Goal: Information Seeking & Learning: Learn about a topic

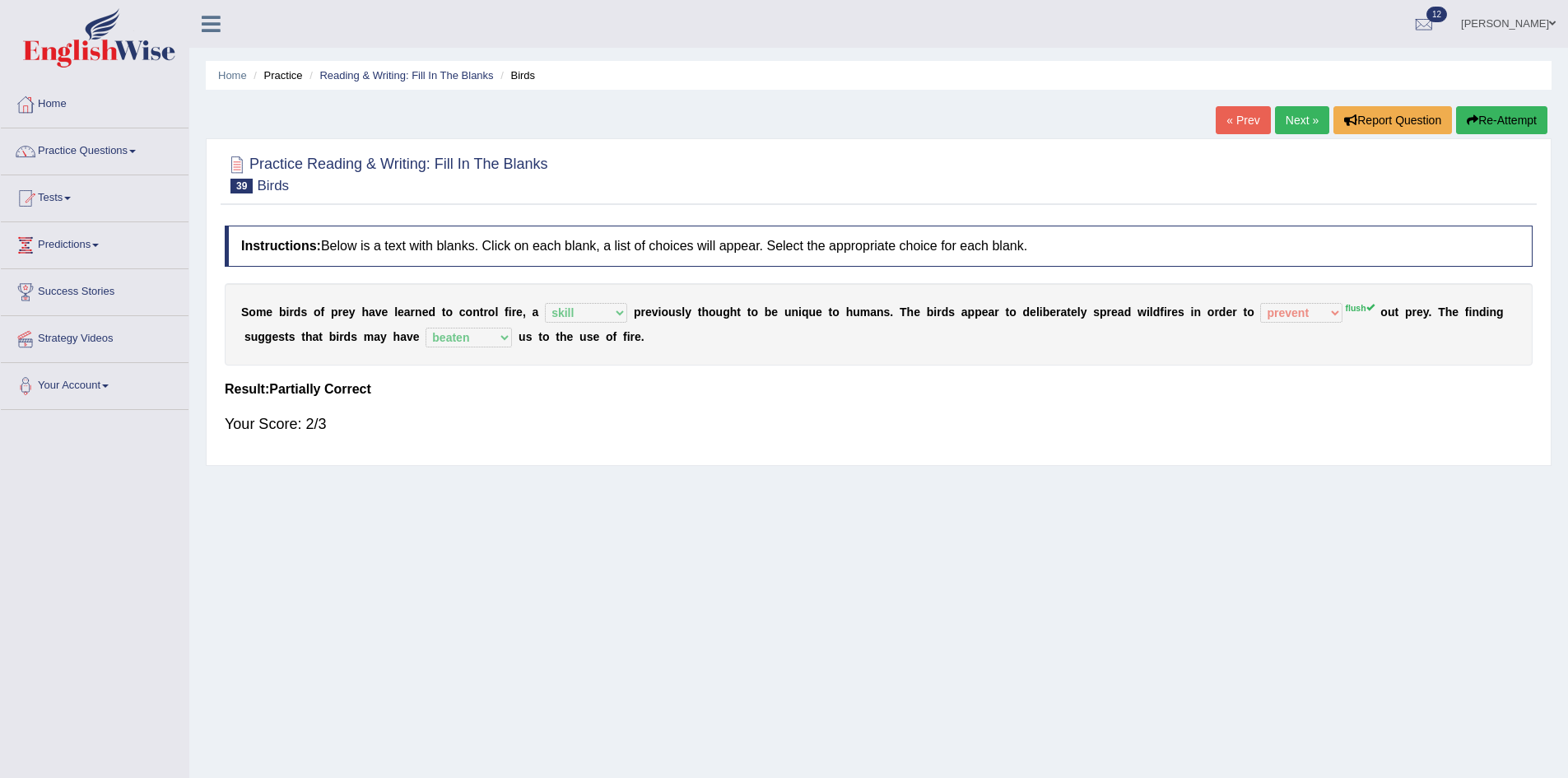
select select "skill"
select select "prevent"
select select "beaten"
click at [1301, 118] on link "Next »" at bounding box center [1303, 120] width 55 height 28
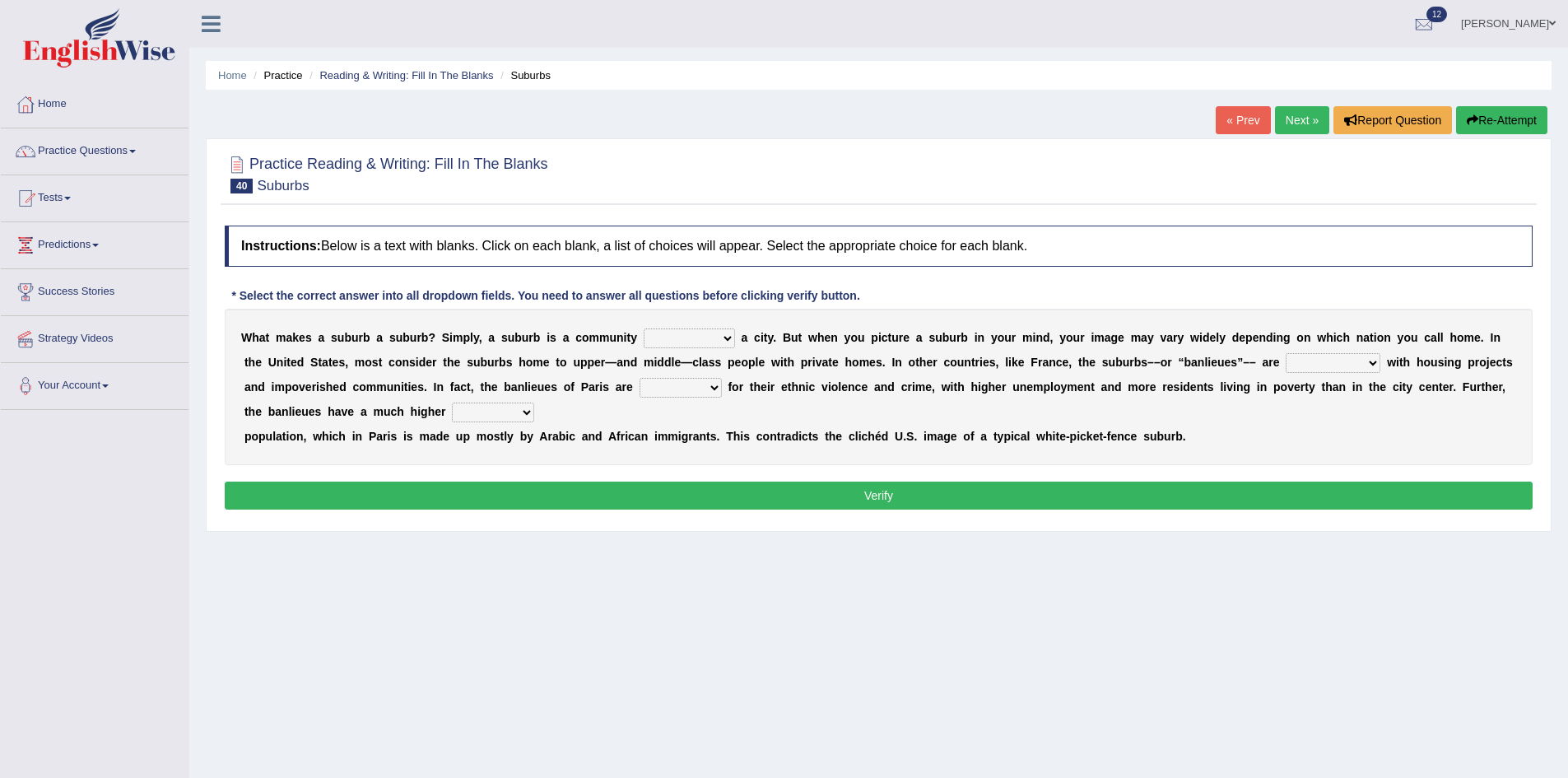
click at [1224, 126] on link "« Prev" at bounding box center [1243, 120] width 55 height 28
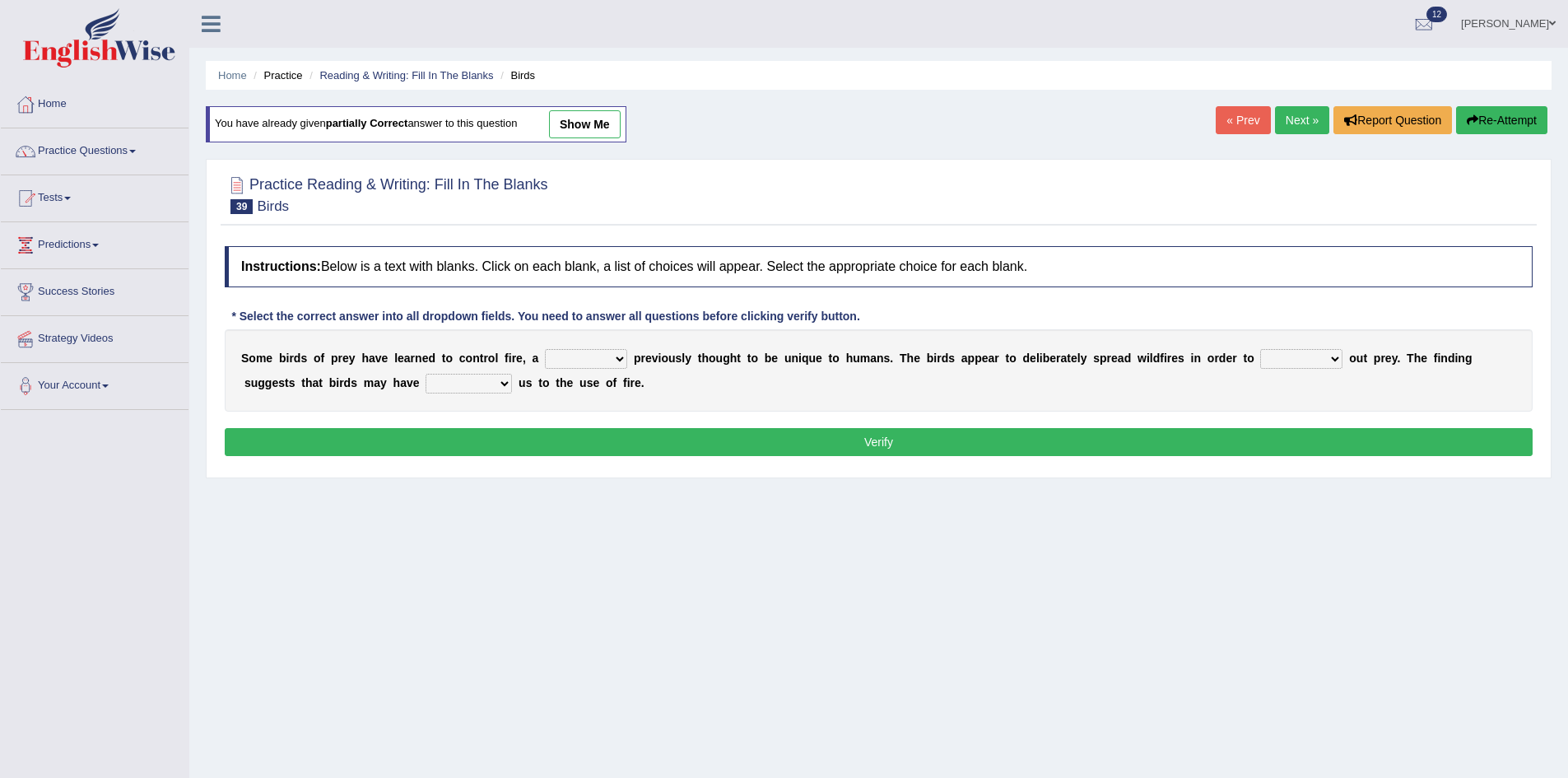
click at [593, 350] on select "question profile tale skill" at bounding box center [585, 359] width 82 height 20
select select "skill"
click at [544, 349] on select "question profile tale skill" at bounding box center [585, 359] width 82 height 20
click at [1301, 358] on select "prevent limit span flush" at bounding box center [1302, 359] width 82 height 20
select select "flush"
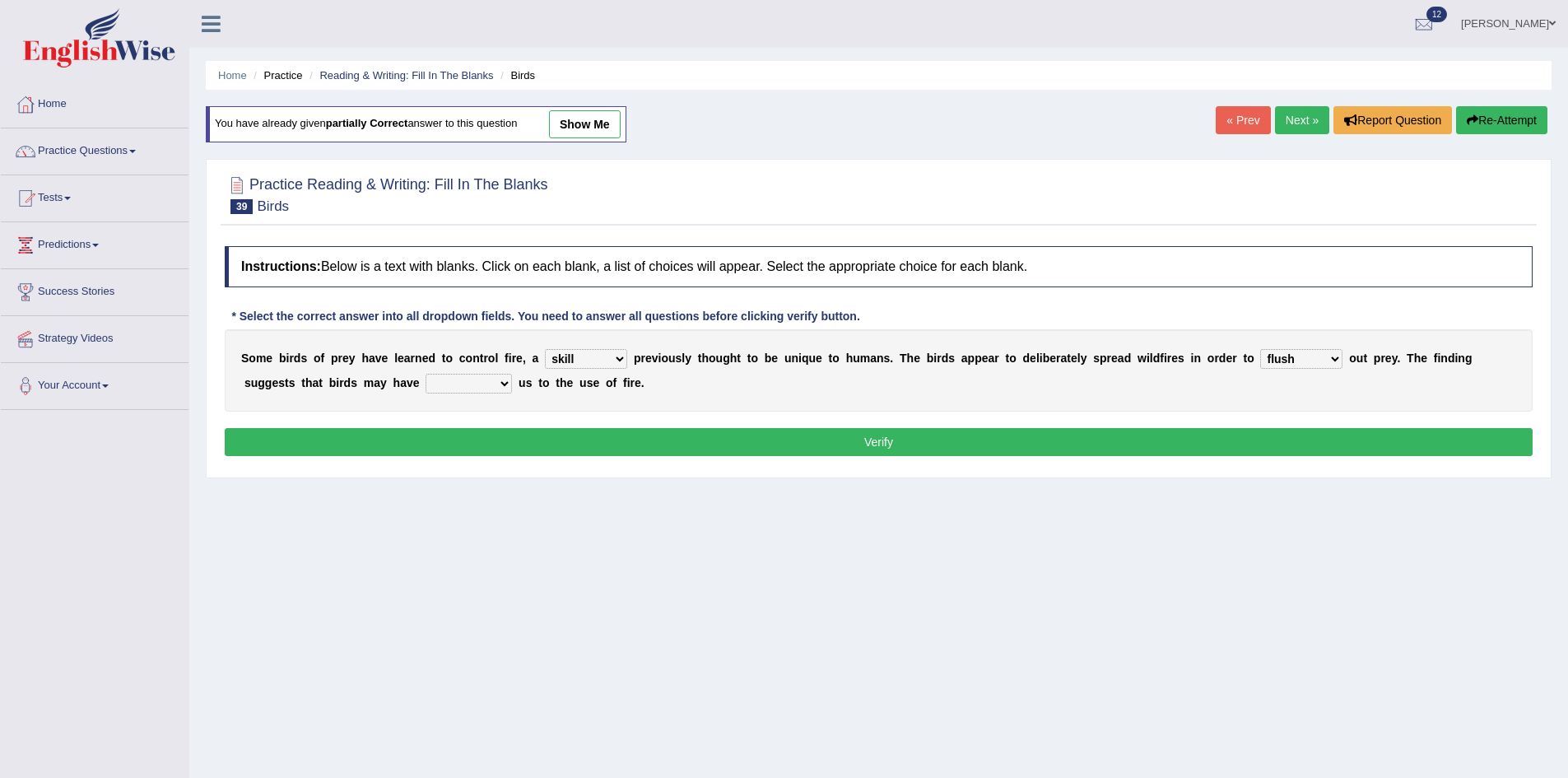
click at [1261, 349] on select "prevent limit span flush" at bounding box center [1302, 359] width 82 height 20
click at [476, 387] on select "prophesied beaten transmitted forced" at bounding box center [468, 384] width 87 height 20
select select "beaten"
click at [425, 374] on select "prophesied beaten transmitted forced" at bounding box center [468, 384] width 87 height 20
click at [580, 432] on button "Verify" at bounding box center [878, 442] width 1307 height 28
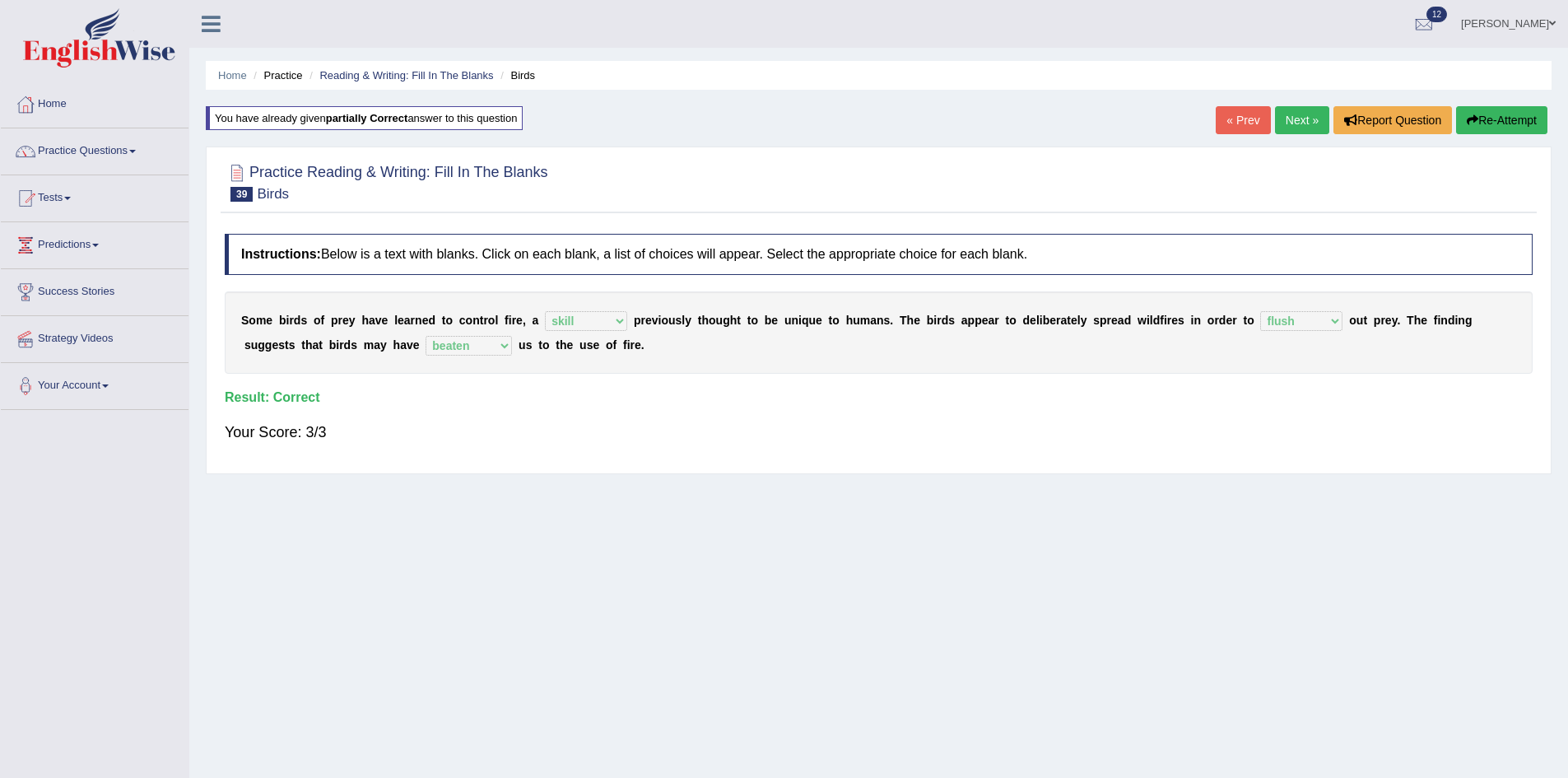
click at [1292, 128] on link "Next »" at bounding box center [1303, 120] width 55 height 28
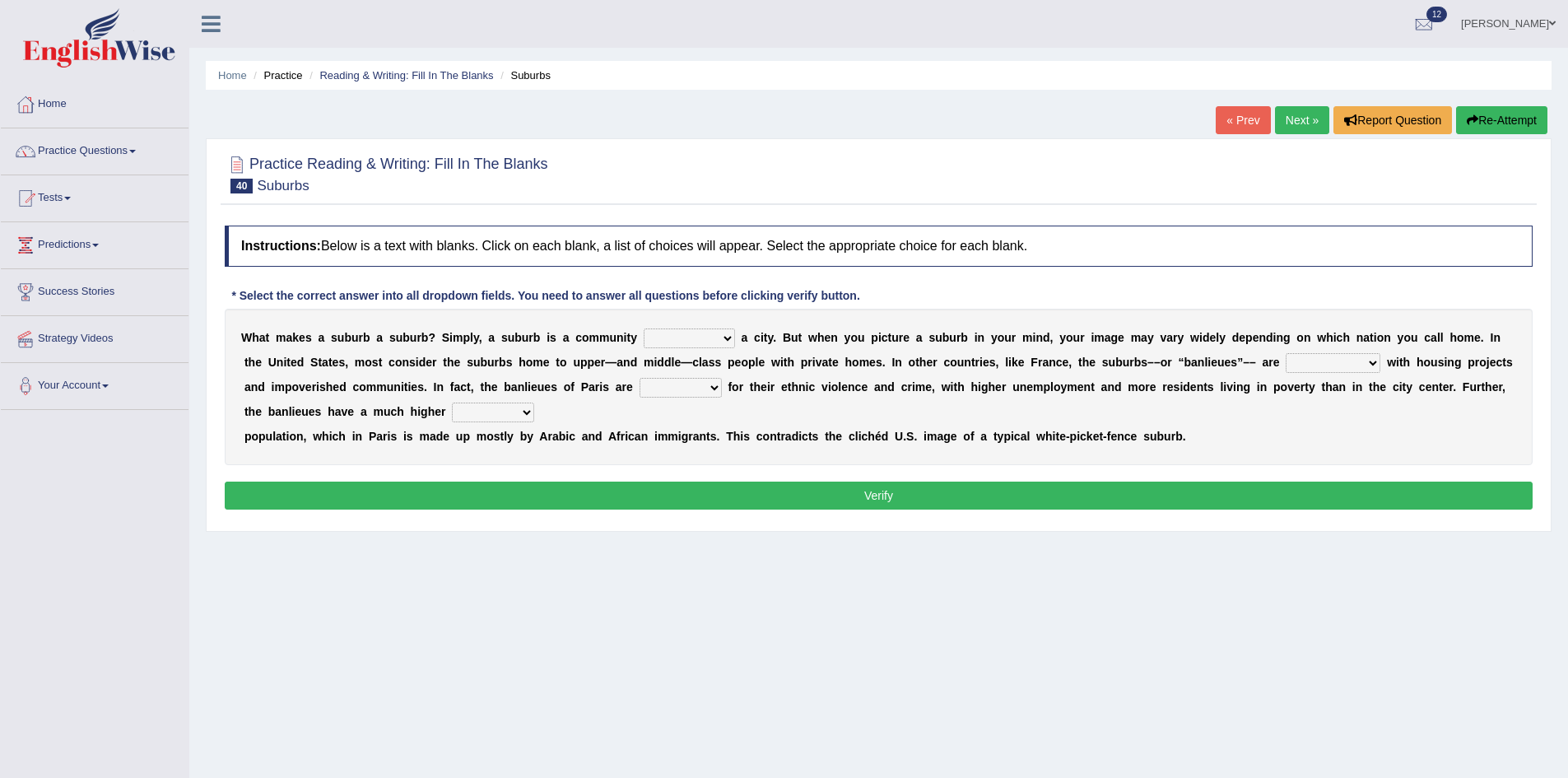
click at [718, 337] on select "lying locating situating surrounding" at bounding box center [690, 339] width 92 height 20
select select "lying"
click at [644, 329] on select "lying locating situating surrounding" at bounding box center [690, 339] width 92 height 20
click at [1350, 362] on select "antonymous antibiotic synonymous synthetic" at bounding box center [1333, 363] width 95 height 20
select select "synonymous"
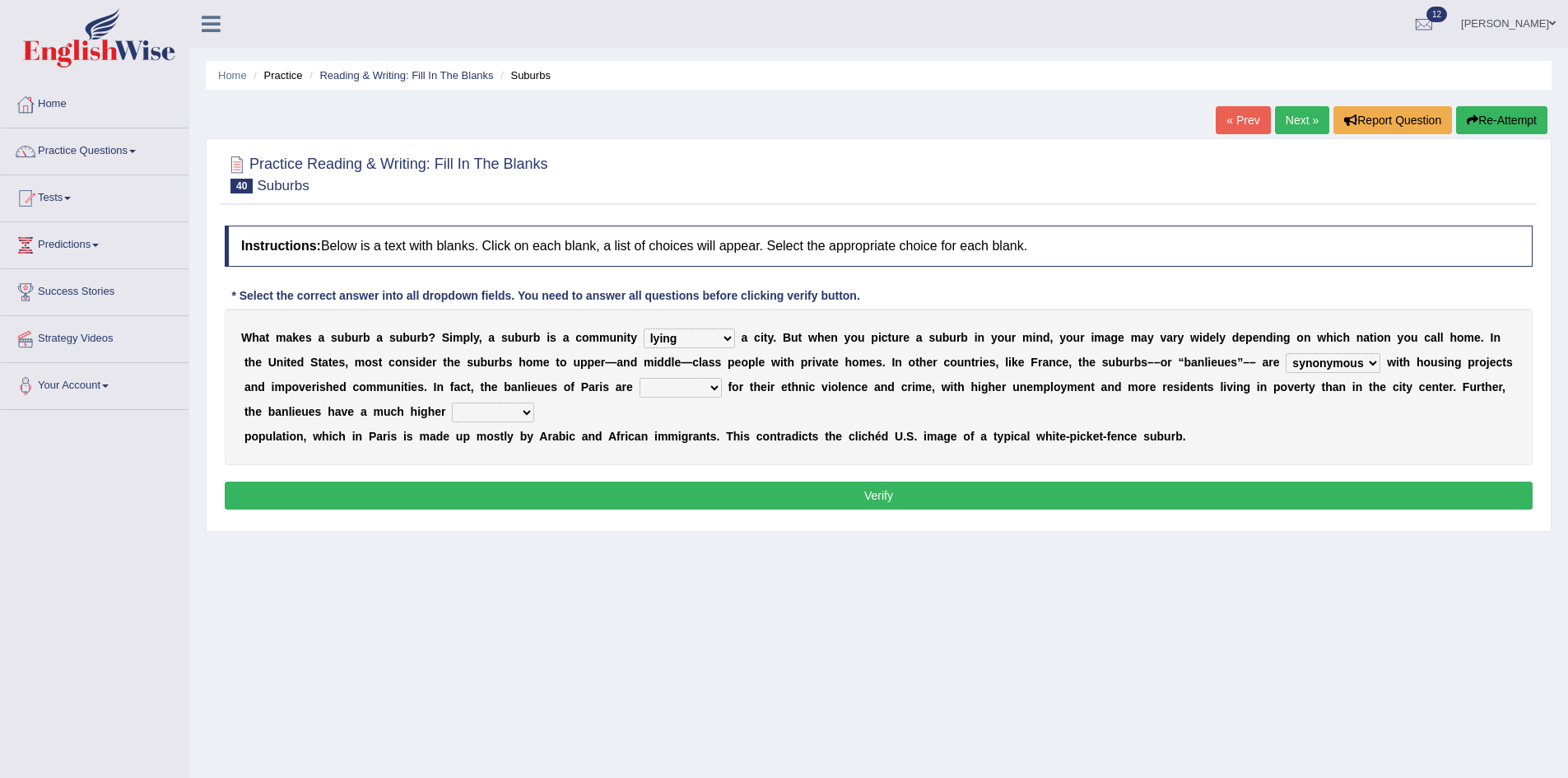
click at [1286, 353] on select "antonymous antibiotic synonymous synthetic" at bounding box center [1333, 363] width 95 height 20
click at [1350, 355] on select "antonymous antibiotic synonymous synthetic" at bounding box center [1333, 363] width 95 height 20
click at [1452, 437] on div "W h a t m a k e s a s u b u r b a s u b u r b ? S i m p l y , a s u b u r b i s…" at bounding box center [878, 387] width 1307 height 156
click at [715, 385] on select "clamorous sensitive famous notorious" at bounding box center [680, 388] width 82 height 20
select select "notorious"
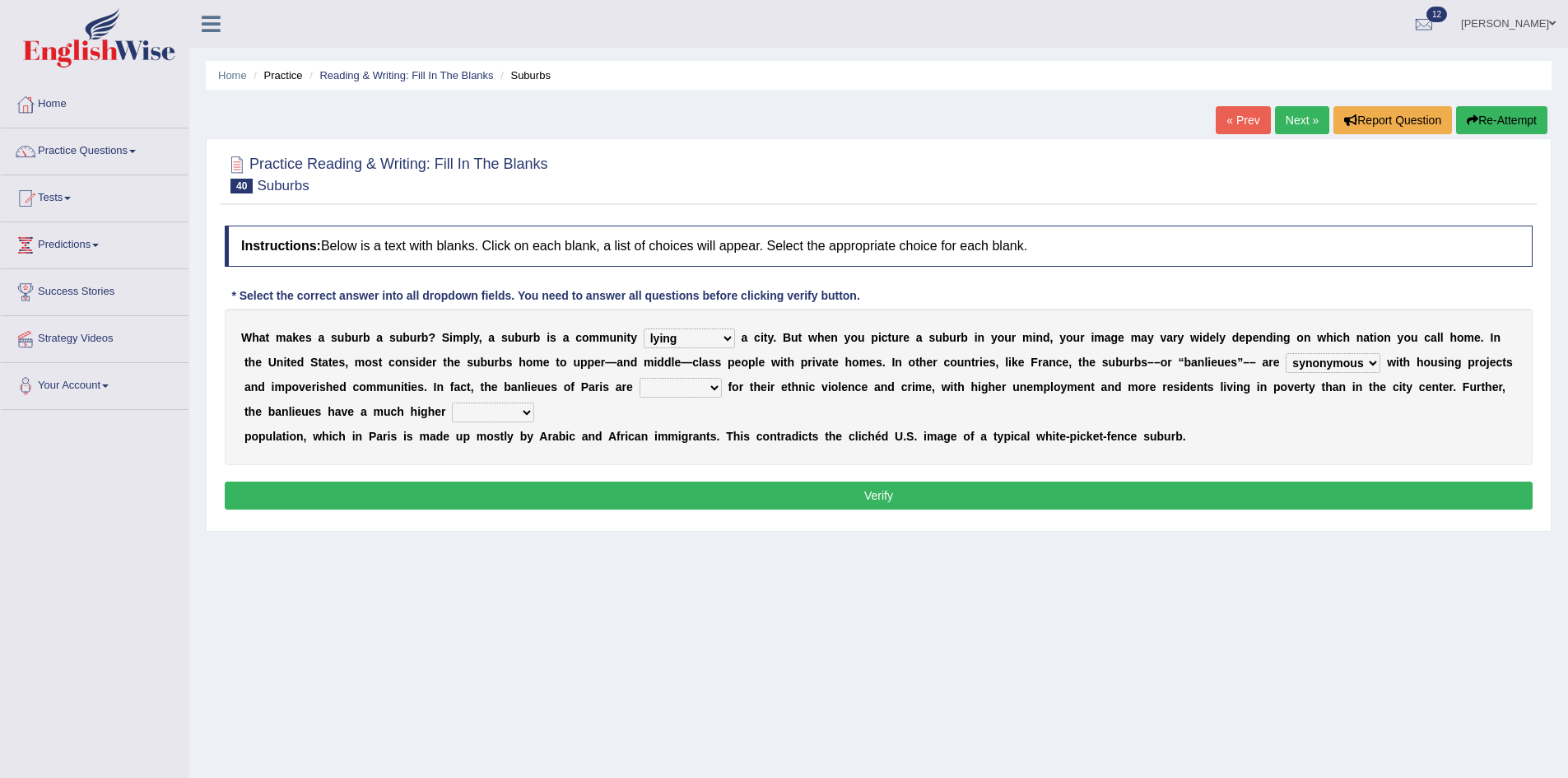
click at [639, 378] on select "clamorous sensitive famous notorious" at bounding box center [680, 388] width 82 height 20
click at [503, 413] on select "local young immigrant senior" at bounding box center [493, 413] width 82 height 20
select select "immigrant"
click at [452, 403] on select "local young immigrant senior" at bounding box center [493, 413] width 82 height 20
click at [725, 498] on button "Verify" at bounding box center [878, 495] width 1307 height 28
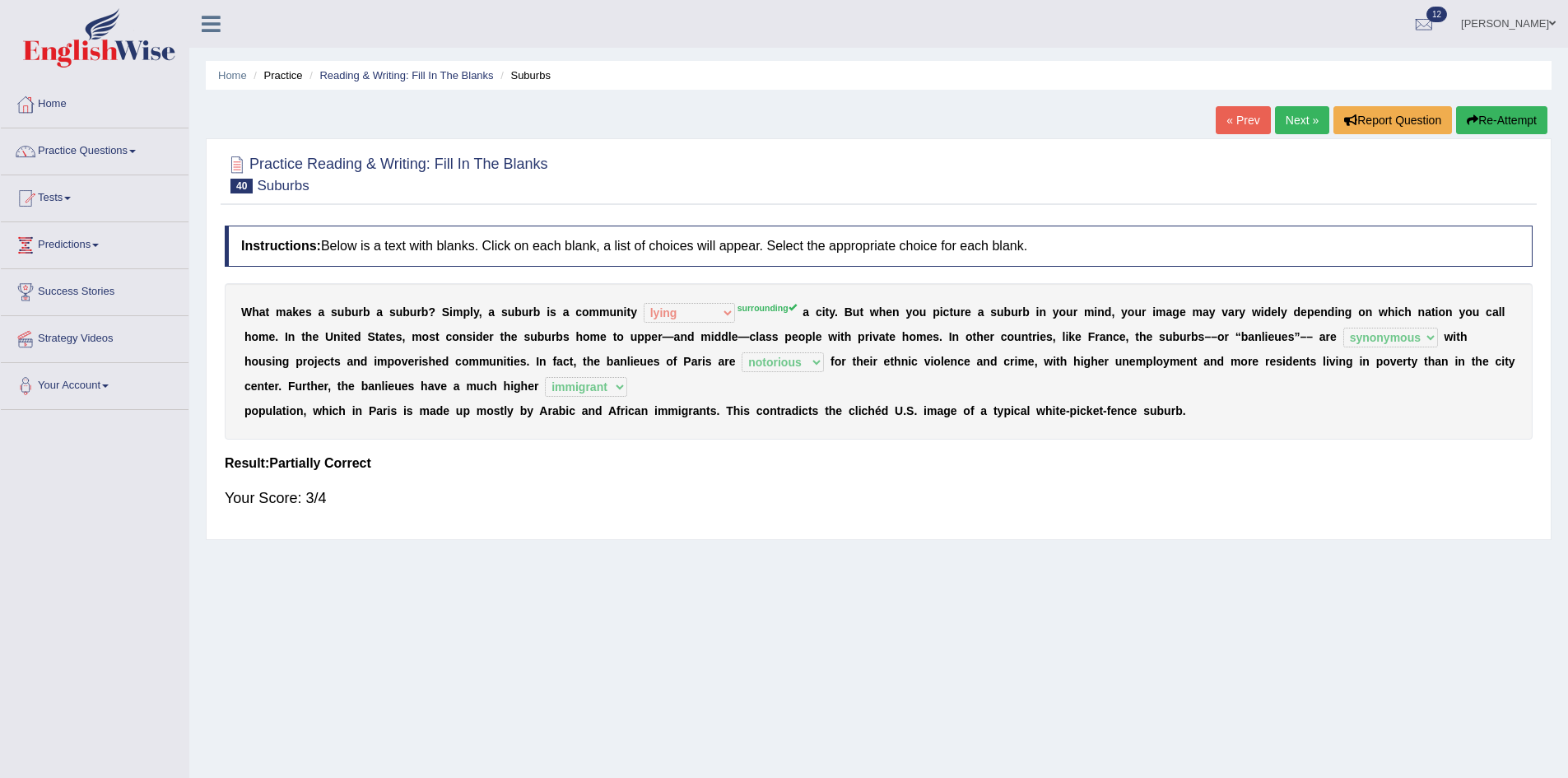
click at [1294, 124] on link "Next »" at bounding box center [1303, 120] width 55 height 28
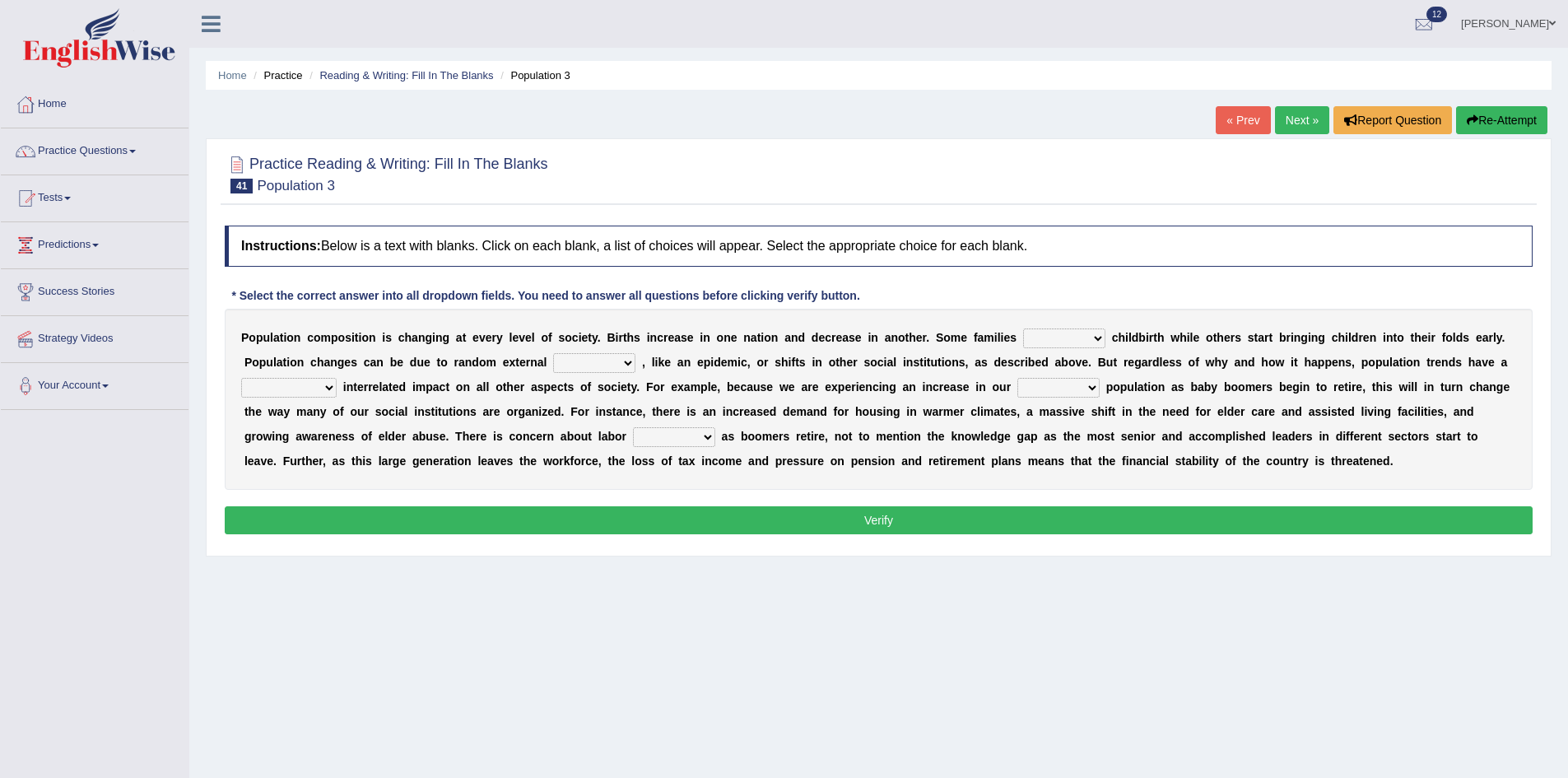
click at [1077, 337] on select "demand default deliver delay" at bounding box center [1065, 339] width 82 height 20
select select "delay"
click at [1024, 329] on select "demand default deliver delay" at bounding box center [1065, 339] width 82 height 20
click at [613, 358] on select "variations fortune formation forces" at bounding box center [594, 363] width 82 height 20
select select "variations"
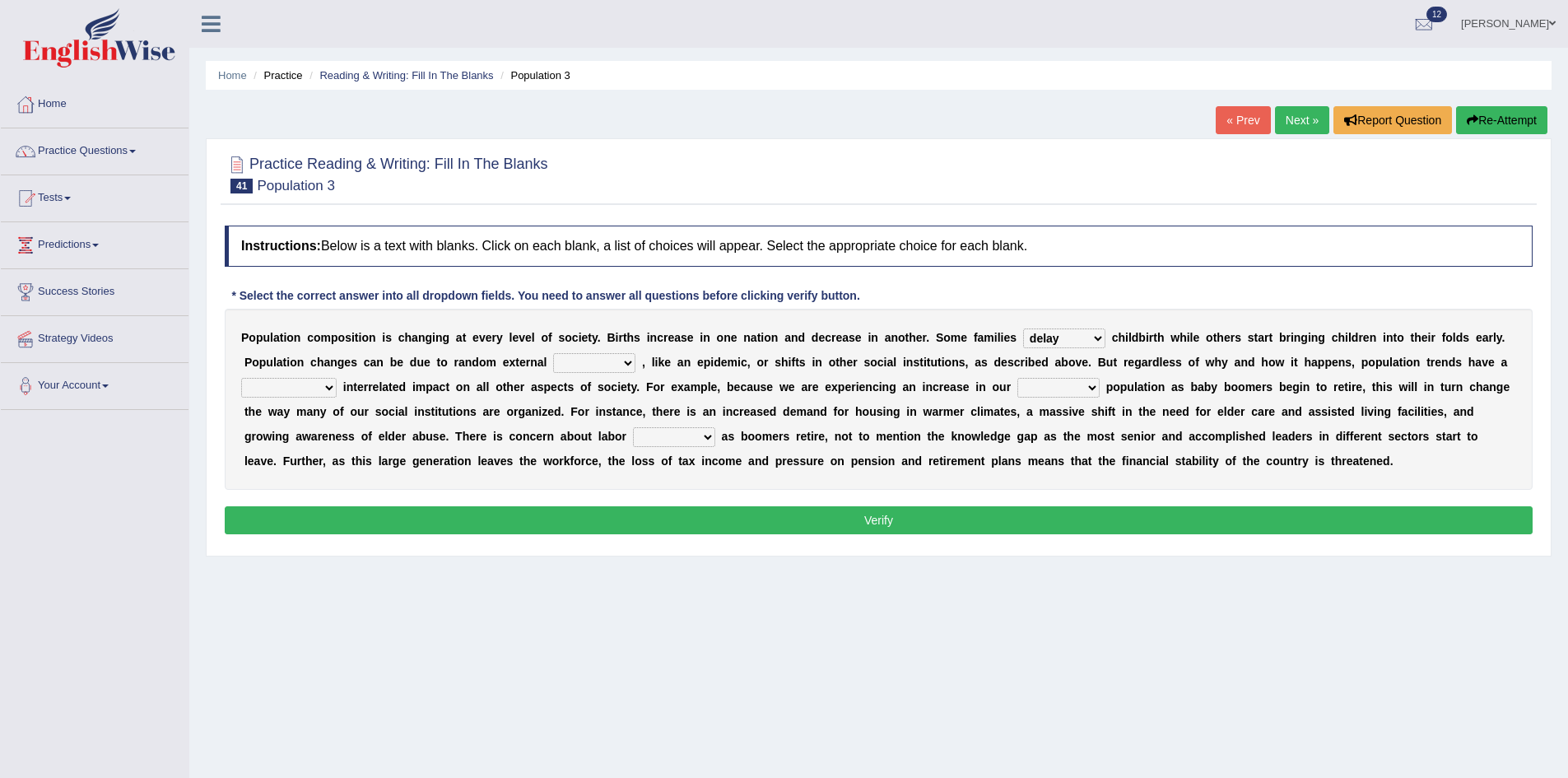
click at [553, 353] on select "variations fortune formation forces" at bounding box center [594, 363] width 82 height 20
click at [301, 389] on select "tremendous tenuous tremulous spontaneous" at bounding box center [289, 388] width 96 height 20
select select "tremendous"
click at [241, 378] on select "tremendous tenuous tremulous spontaneous" at bounding box center [289, 388] width 96 height 20
click at [1080, 388] on select "tertiary senior junior primary" at bounding box center [1059, 388] width 82 height 20
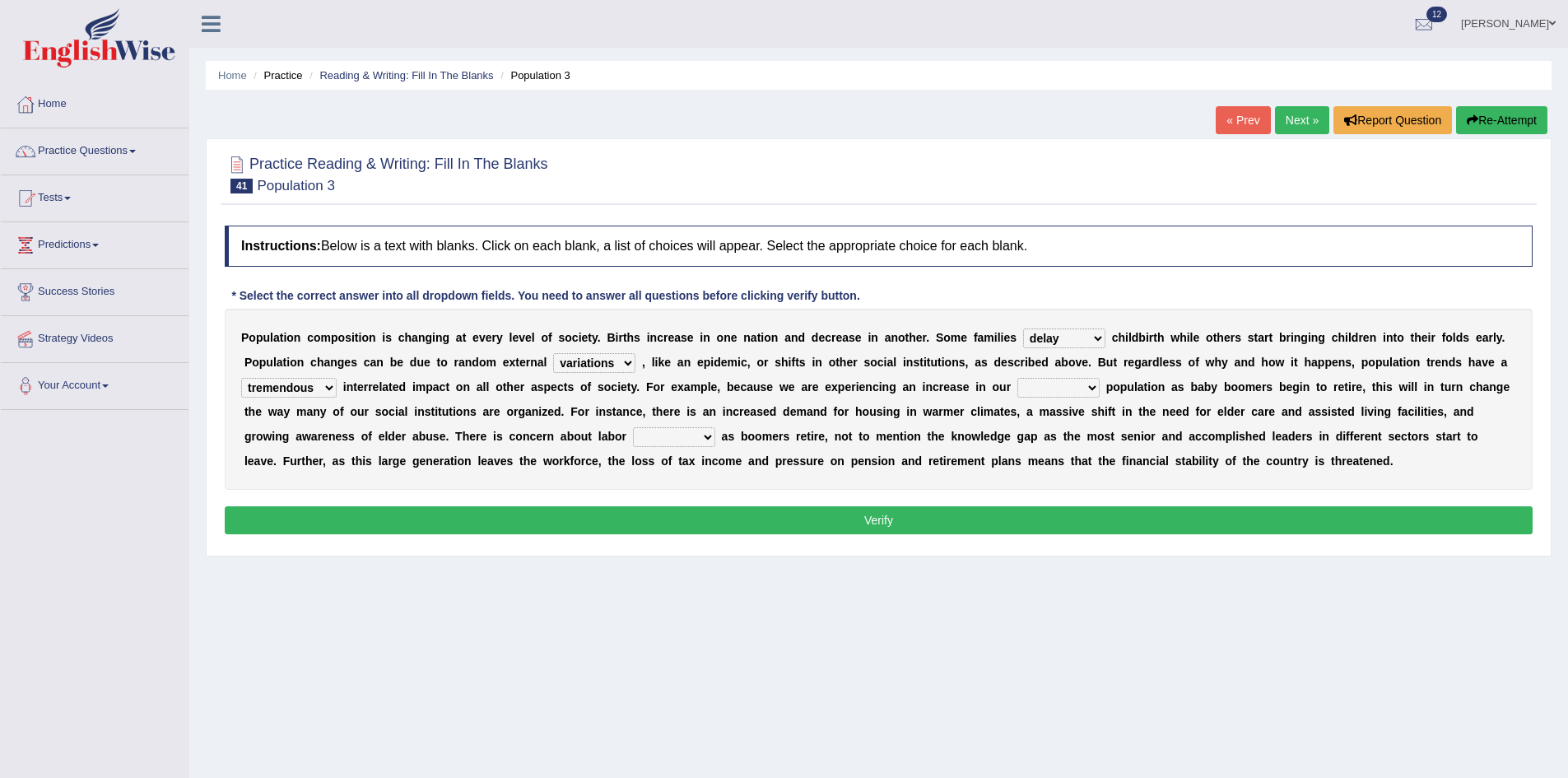
select select "primary"
click at [1018, 378] on select "tertiary senior junior primary" at bounding box center [1059, 388] width 82 height 20
click at [698, 434] on select "shortcuts shortfalls shortages shorthand" at bounding box center [674, 437] width 82 height 20
select select "shortages"
click at [633, 428] on select "shortcuts shortfalls shortages shorthand" at bounding box center [674, 437] width 82 height 20
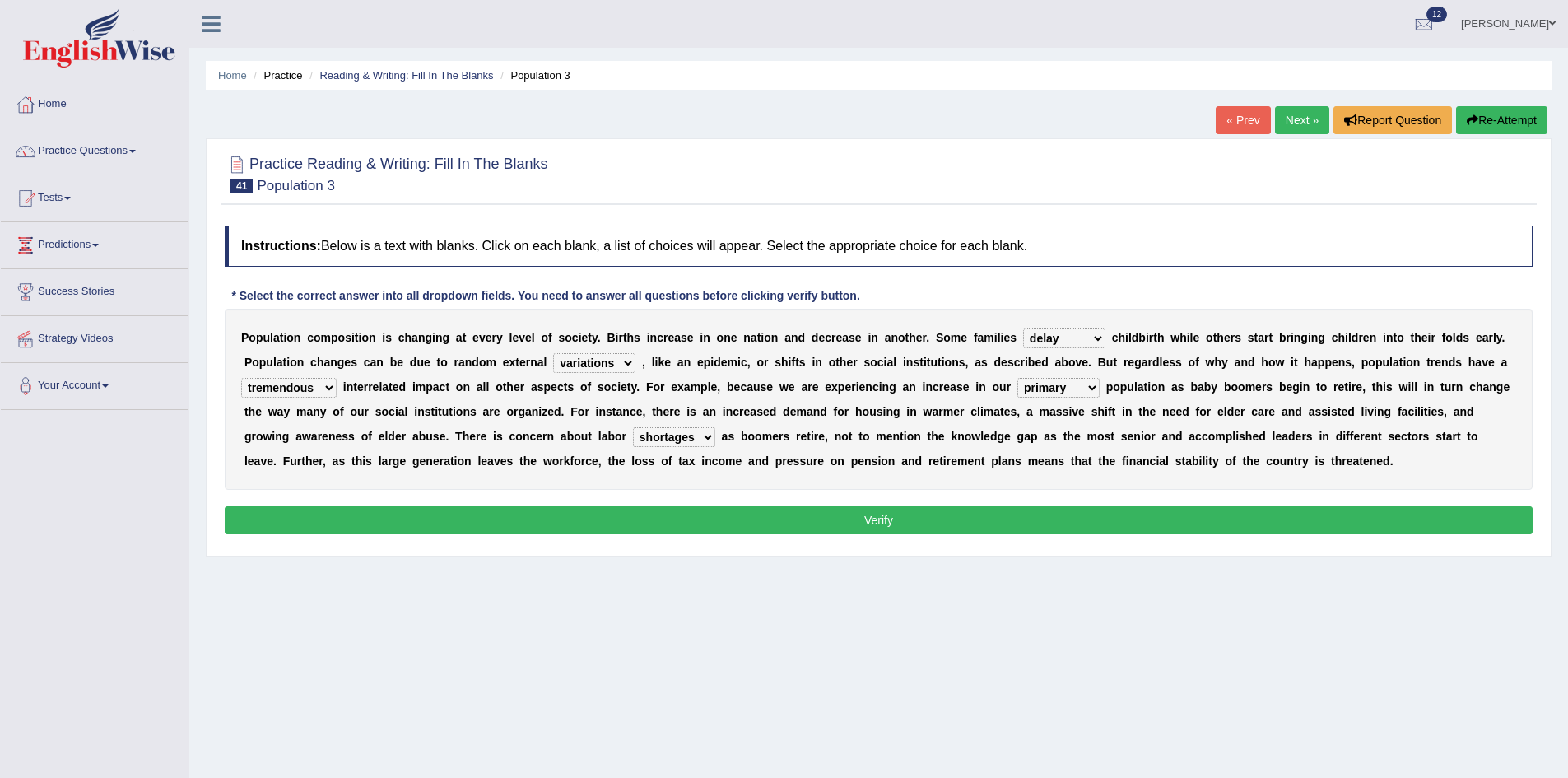
click at [819, 516] on button "Verify" at bounding box center [878, 520] width 1307 height 28
